Goal: Task Accomplishment & Management: Manage account settings

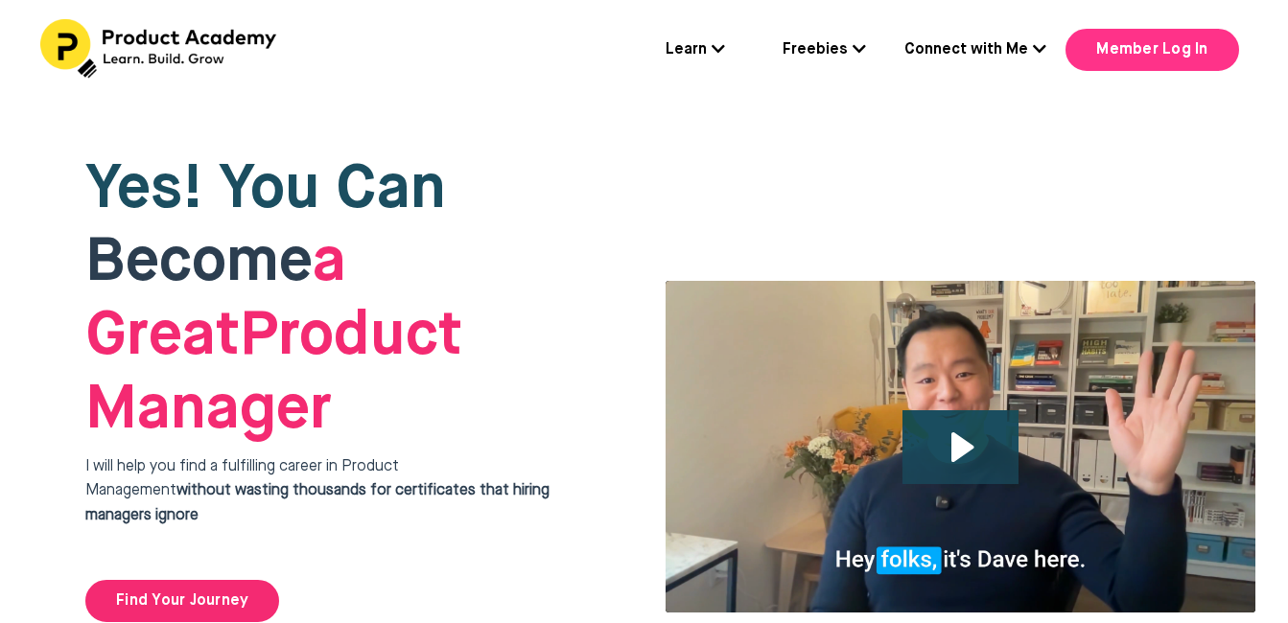
click at [1131, 43] on link "Member Log In" at bounding box center [1152, 50] width 173 height 42
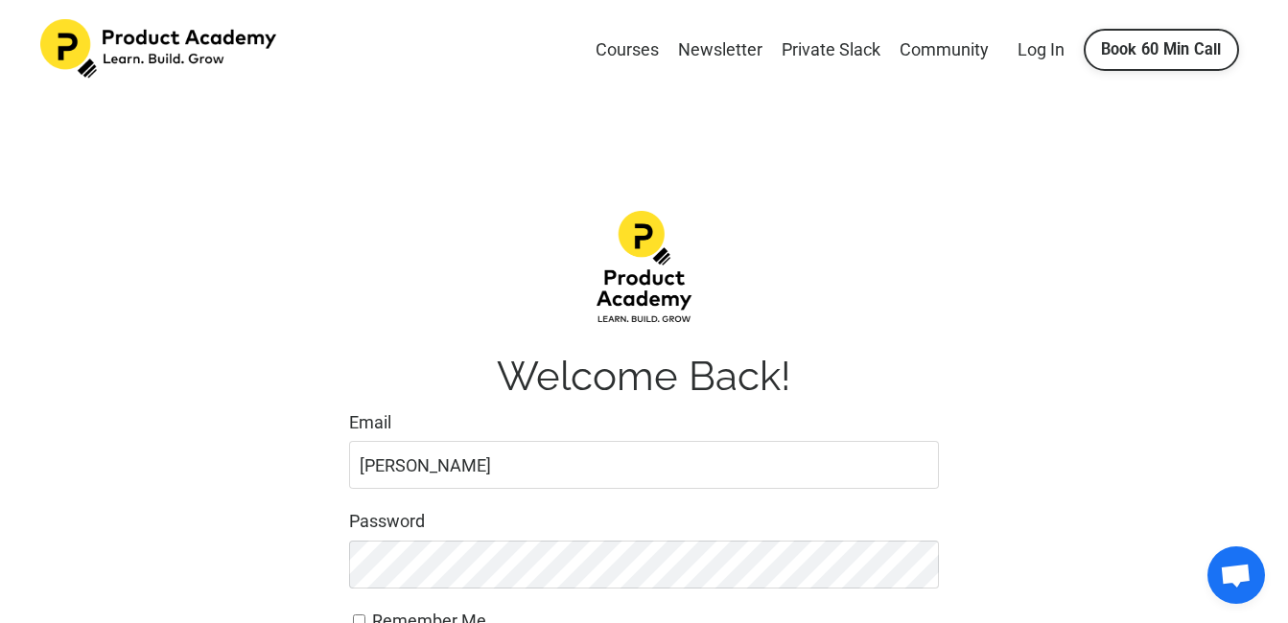
type input "[PERSON_NAME][EMAIL_ADDRESS][DOMAIN_NAME]"
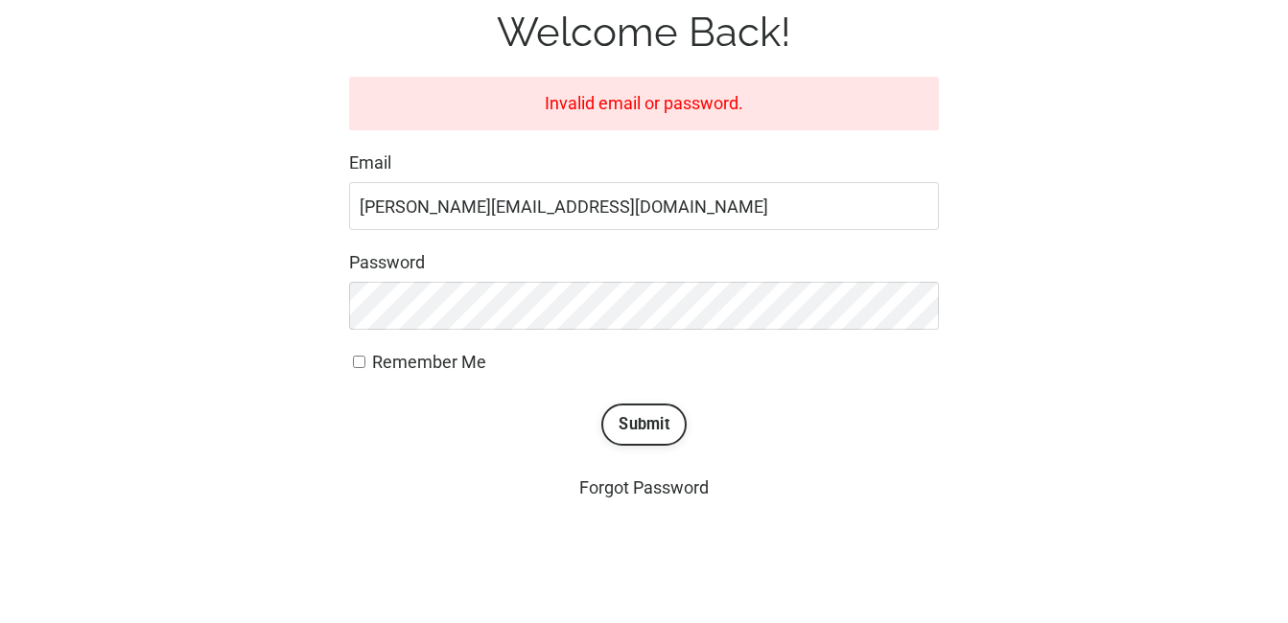
scroll to position [345, 0]
click at [601, 403] on button "Submit" at bounding box center [643, 424] width 85 height 42
